Goal: Check status: Check status

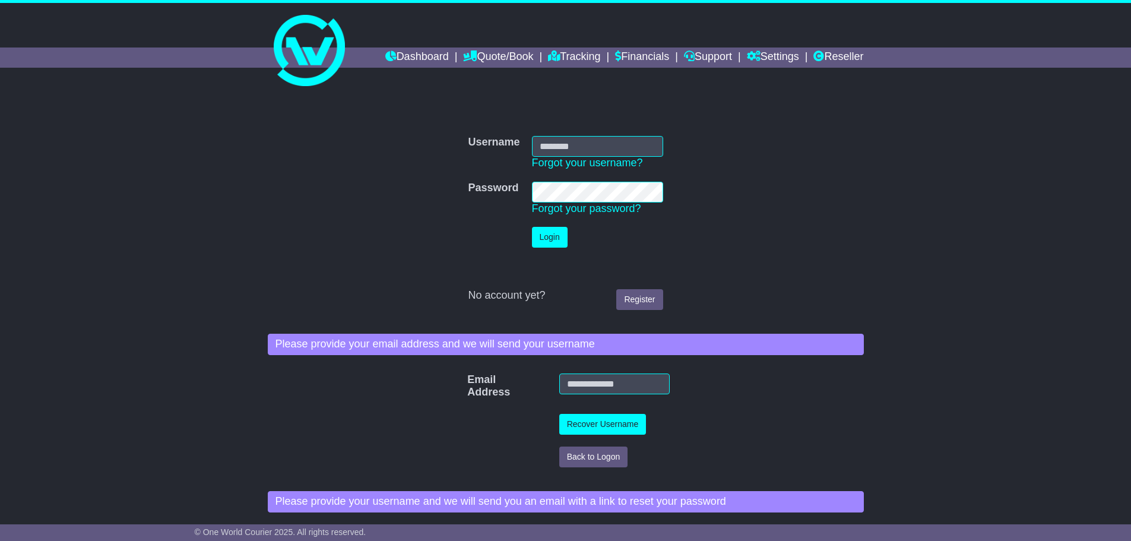
type input "**********"
click at [552, 232] on button "Login" at bounding box center [550, 237] width 36 height 21
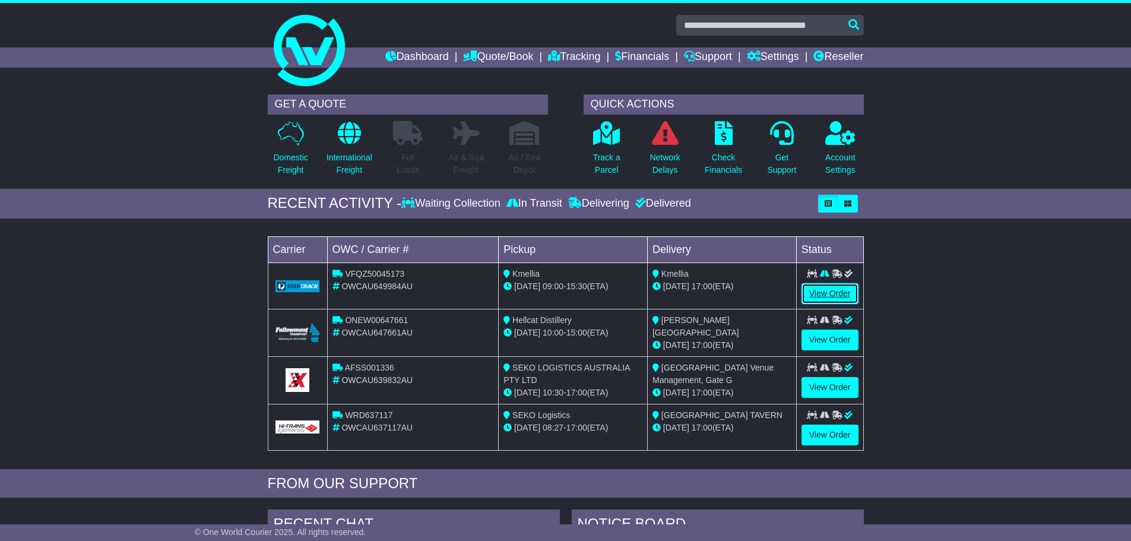
click at [833, 293] on link "View Order" at bounding box center [830, 293] width 57 height 21
